Goal: Task Accomplishment & Management: Complete application form

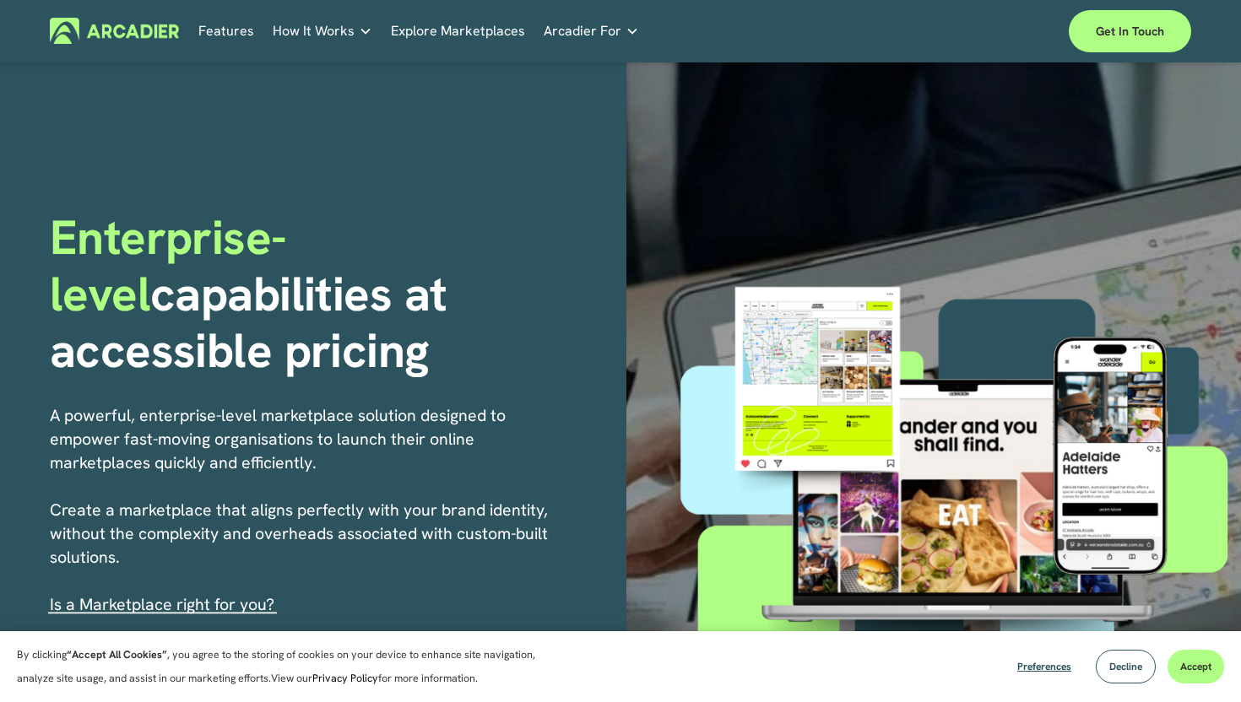
click at [1140, 54] on div "Skip to Content Features How It Works" at bounding box center [620, 31] width 1241 height 62
click at [1132, 39] on link "Get in touch" at bounding box center [1130, 31] width 122 height 42
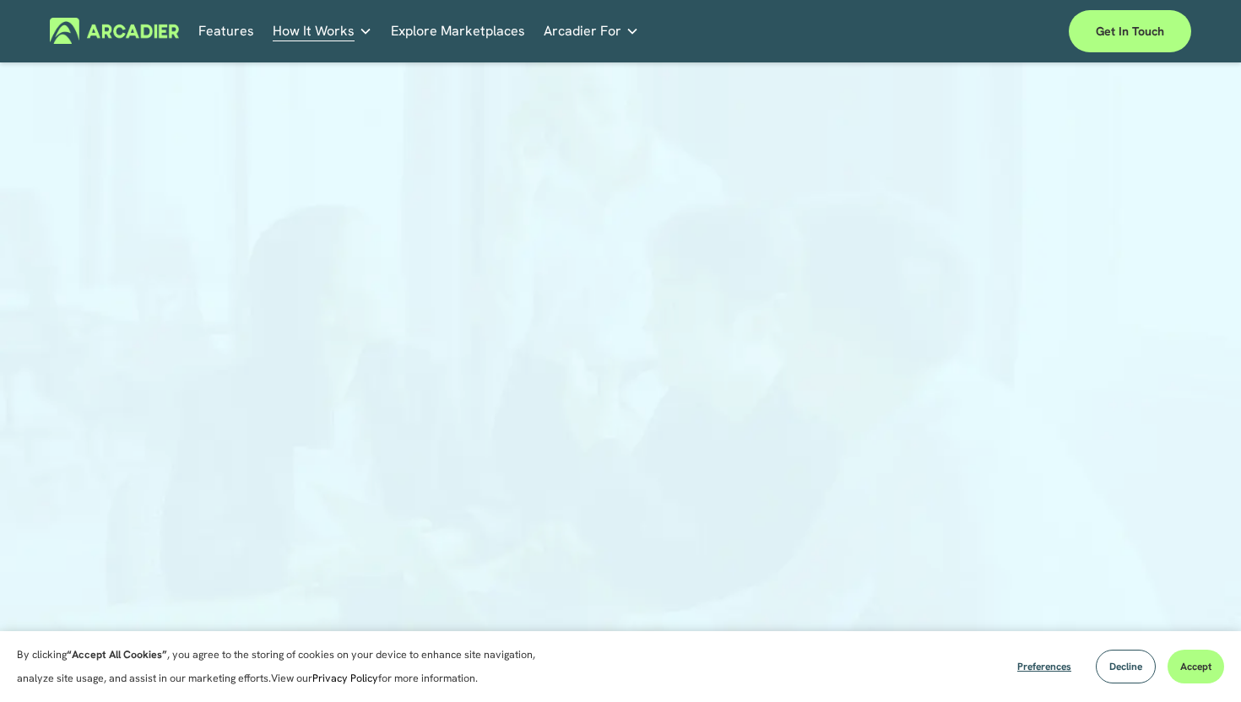
scroll to position [79, 0]
